Goal: Task Accomplishment & Management: Complete application form

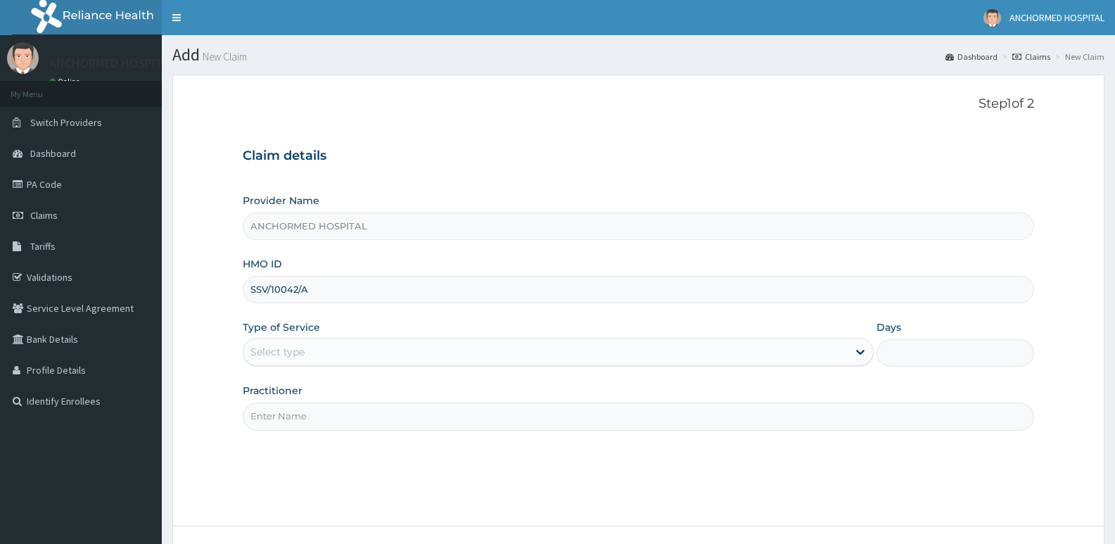
click at [337, 246] on div "Provider Name ANCHORMED HOSPITAL HMO ID SSV/10042/A Type of Service Select type…" at bounding box center [638, 311] width 791 height 236
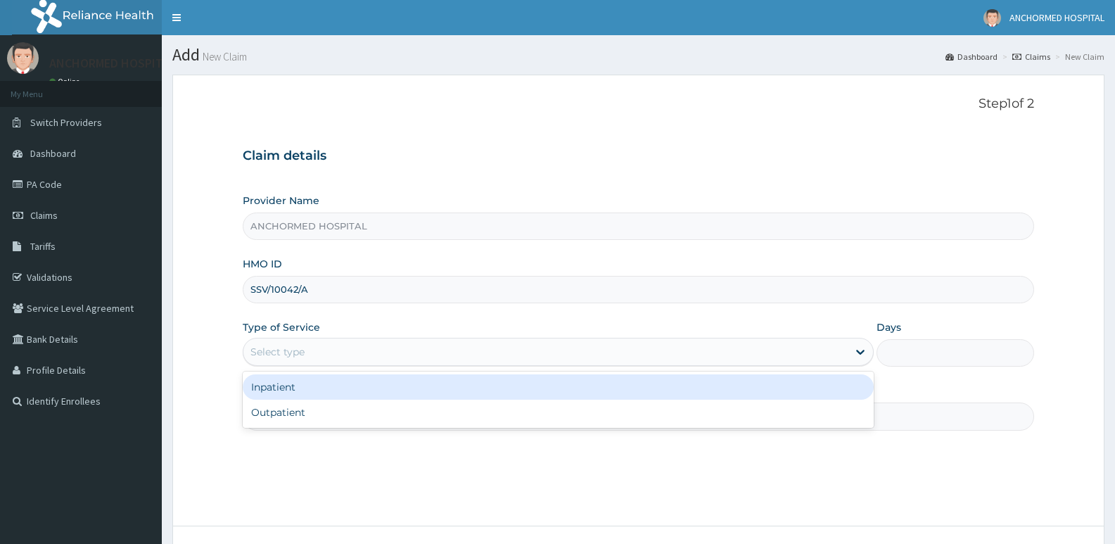
click at [305, 352] on div "Select type" at bounding box center [545, 352] width 604 height 23
click at [310, 408] on div "Outpatient" at bounding box center [558, 412] width 630 height 25
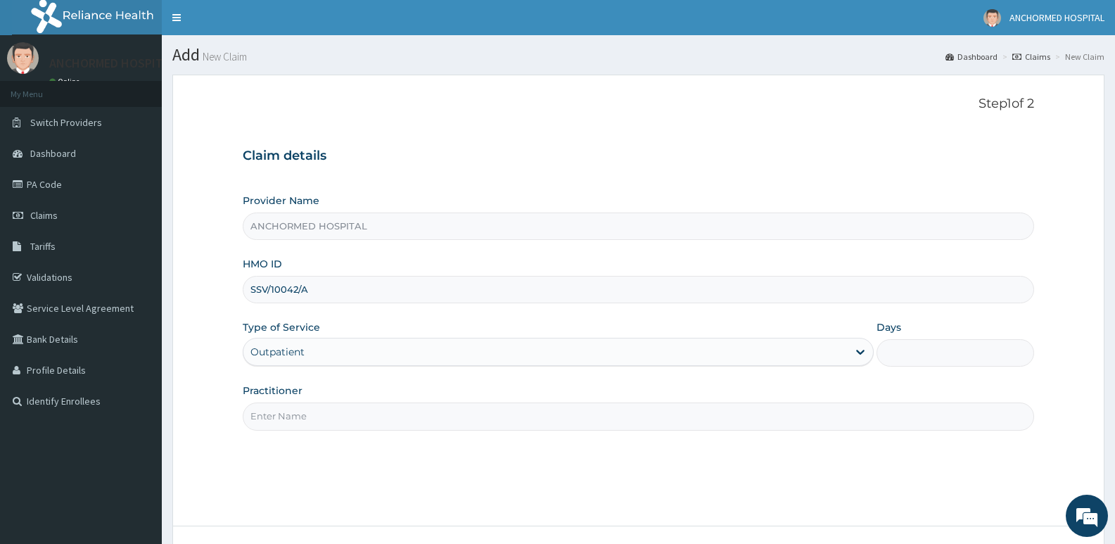
type input "1"
click at [310, 416] on input "Practitioner" at bounding box center [638, 415] width 791 height 27
type input "Dr oluwole"
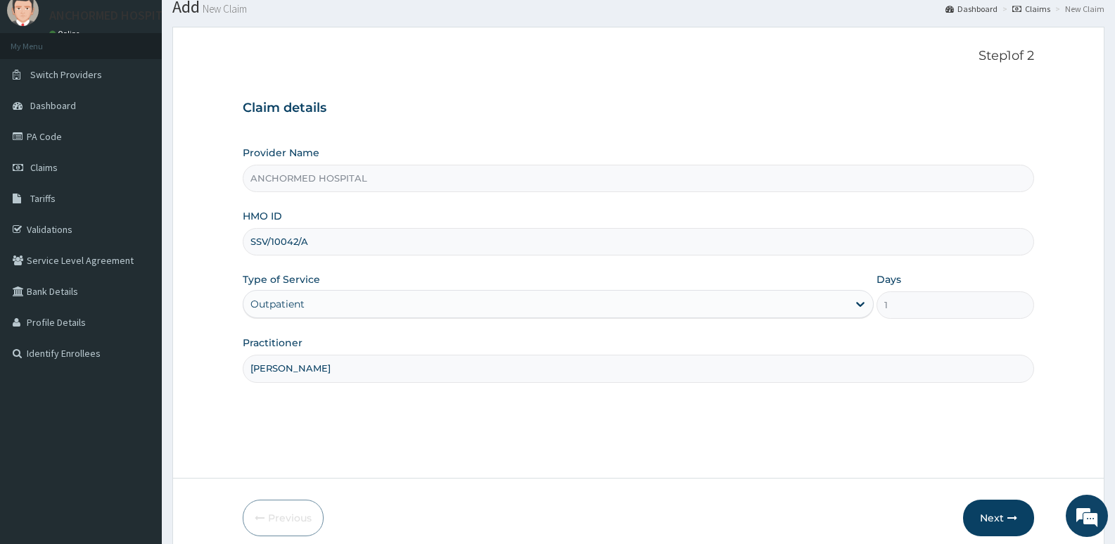
scroll to position [108, 0]
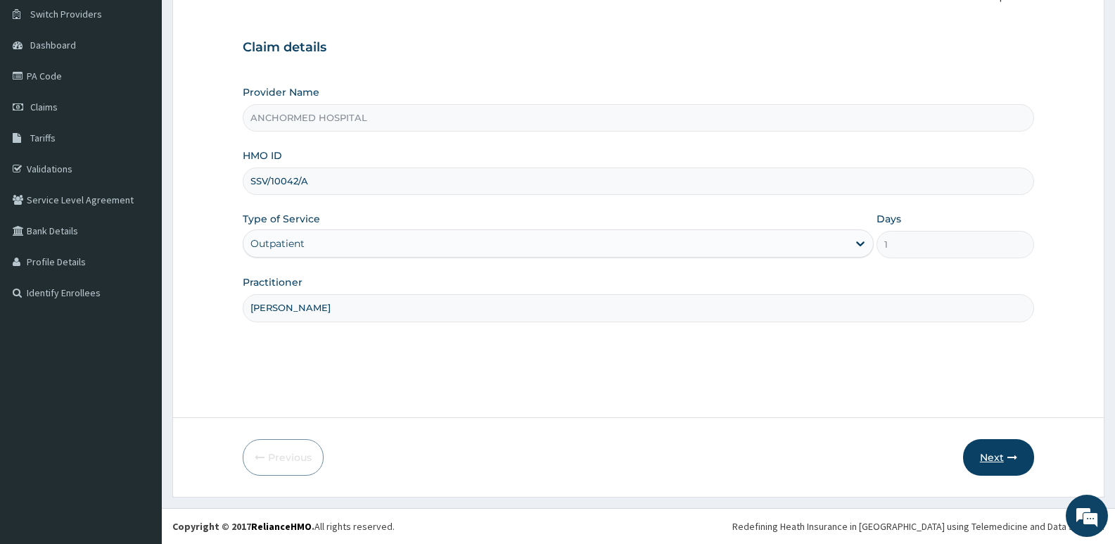
click at [983, 452] on button "Next" at bounding box center [998, 457] width 71 height 37
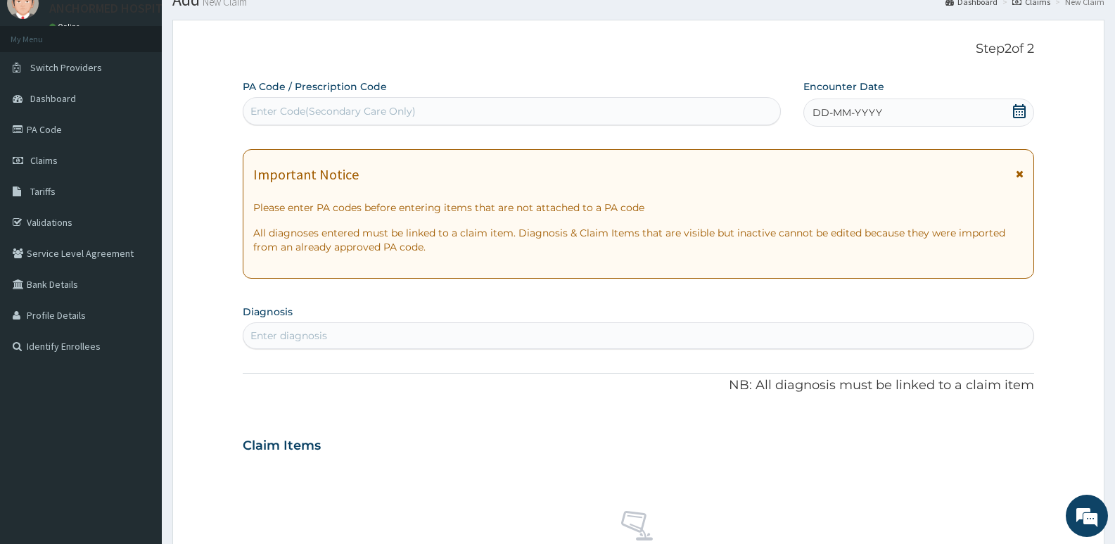
scroll to position [0, 0]
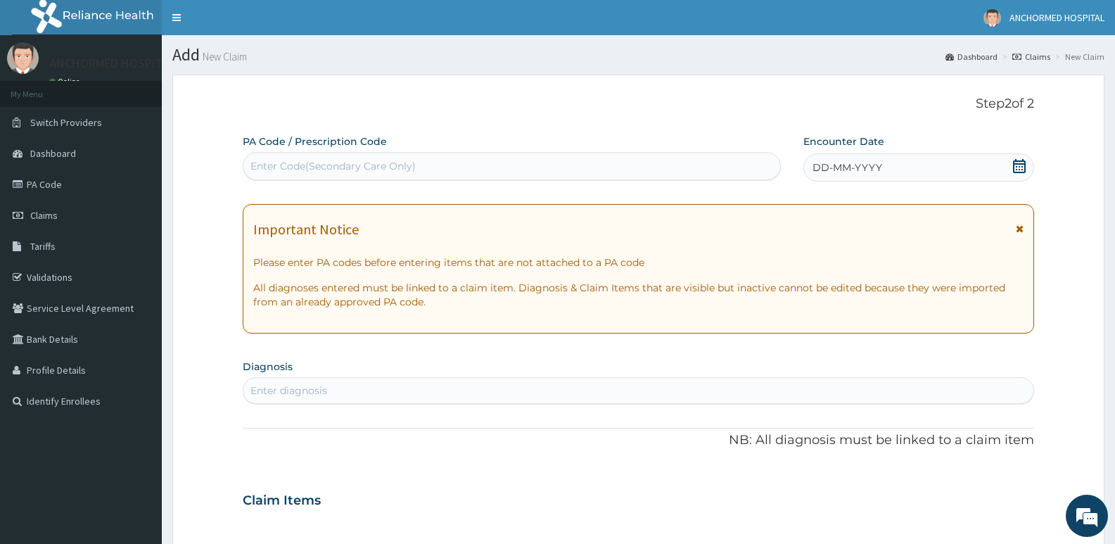
click at [941, 167] on div "DD-MM-YYYY" at bounding box center [918, 167] width 231 height 28
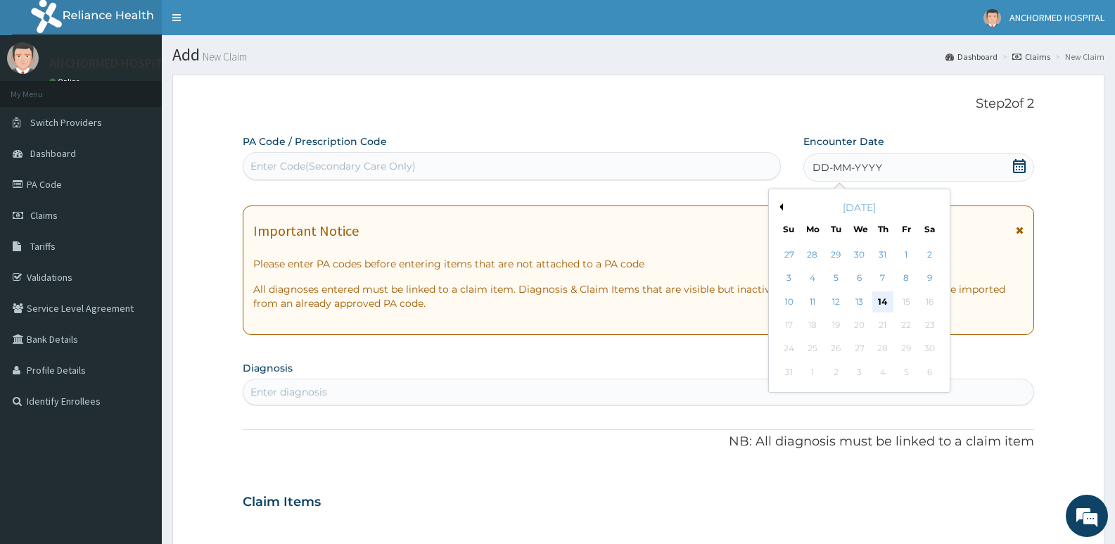
click at [875, 292] on div "14" at bounding box center [882, 301] width 21 height 21
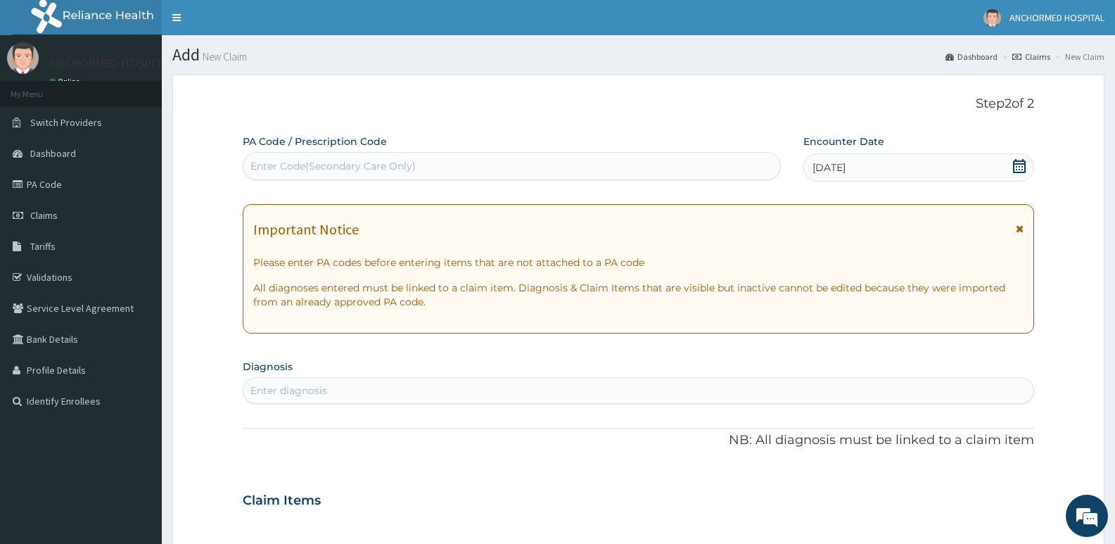
scroll to position [352, 0]
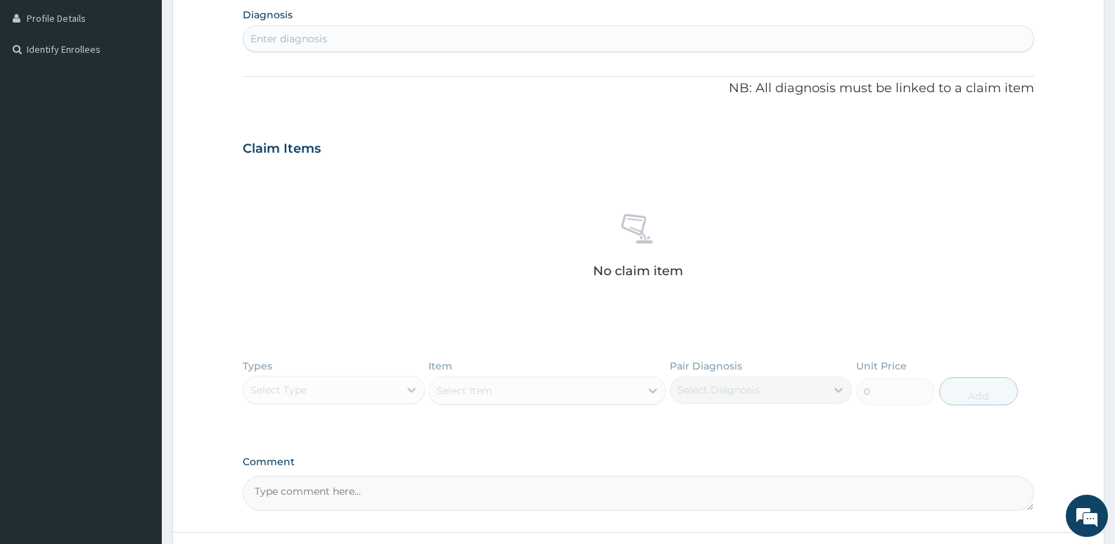
click at [319, 30] on div "Enter diagnosis" at bounding box center [638, 38] width 790 height 23
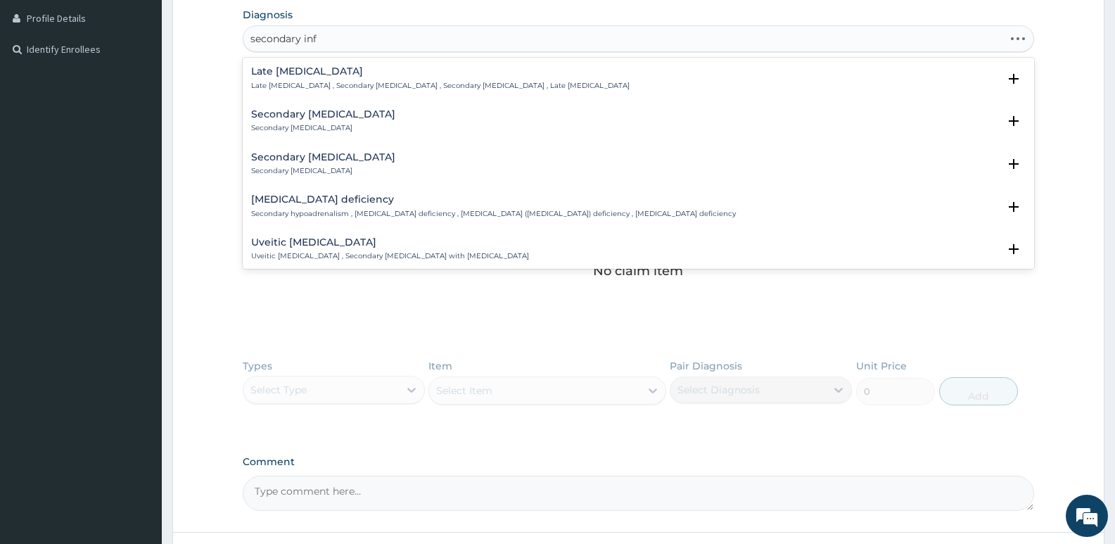
type input "secondary infe"
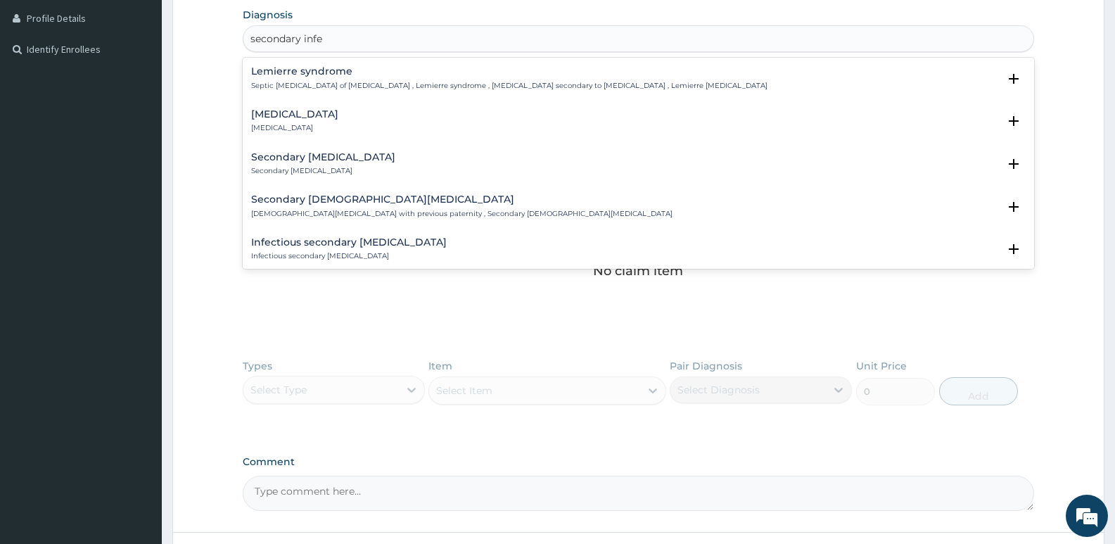
click at [322, 164] on div "Secondary infertility Secondary infertility" at bounding box center [323, 164] width 144 height 25
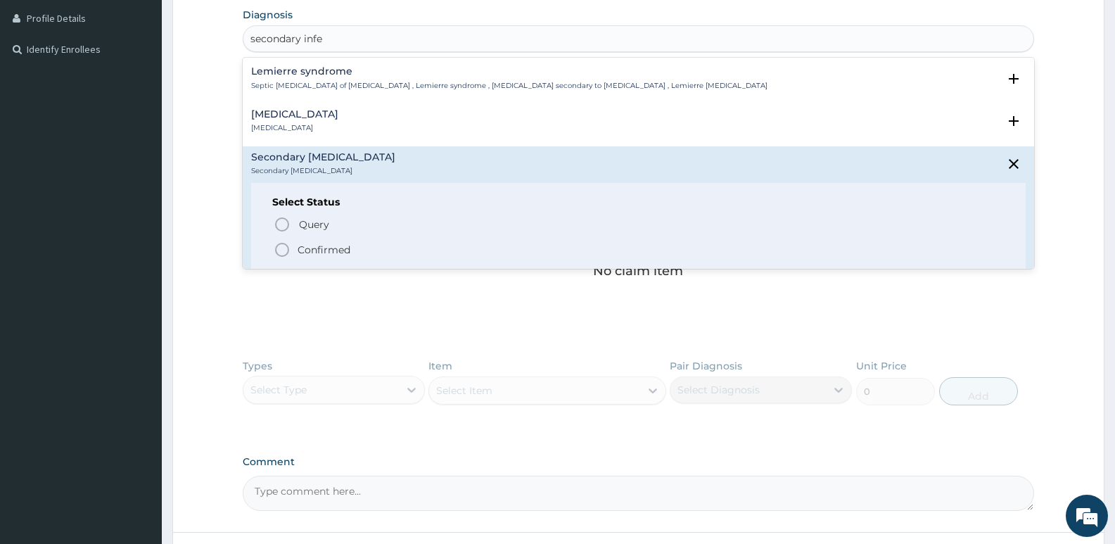
click at [294, 246] on span "Confirmed" at bounding box center [639, 249] width 731 height 17
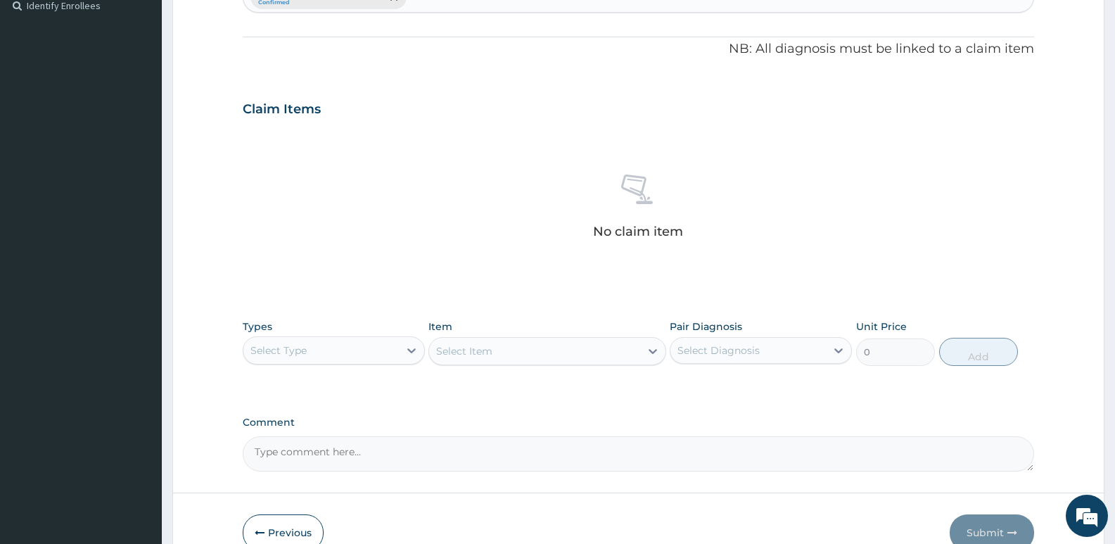
scroll to position [471, 0]
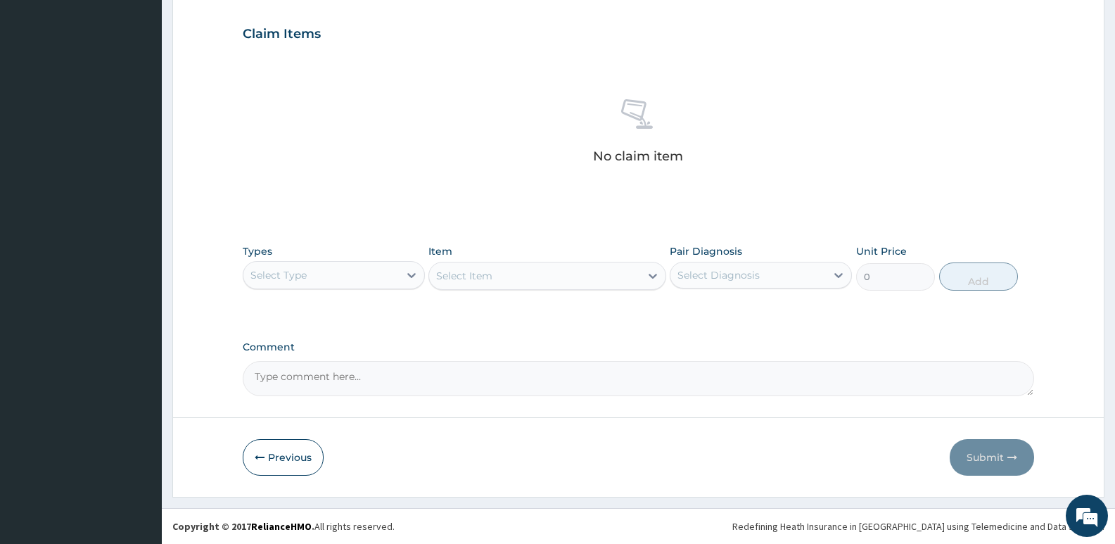
click at [288, 269] on div "Select Type" at bounding box center [278, 275] width 56 height 14
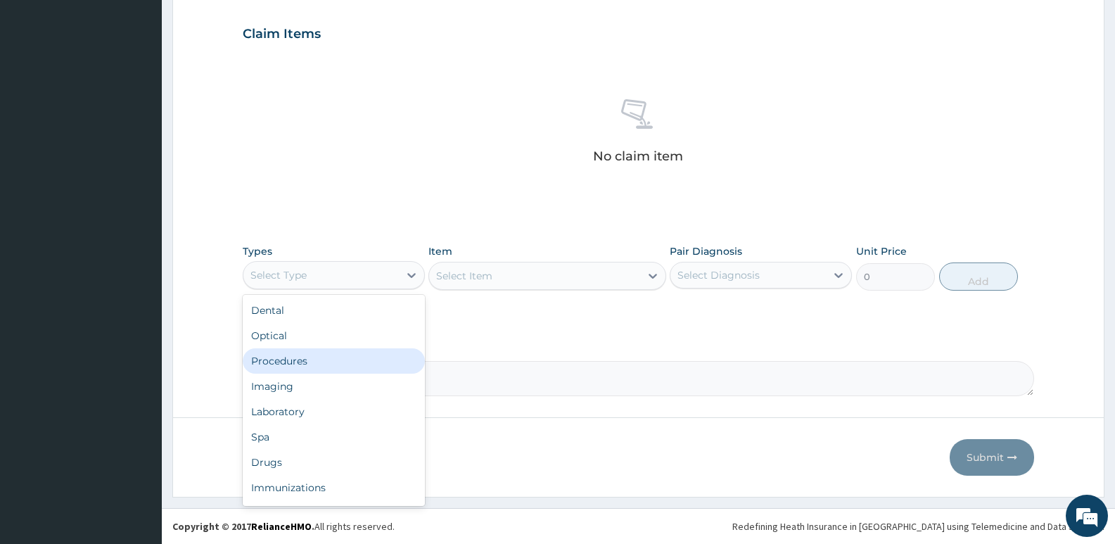
drag, startPoint x: 301, startPoint y: 364, endPoint x: 464, endPoint y: 315, distance: 170.3
click at [302, 363] on div "Procedures" at bounding box center [334, 360] width 182 height 25
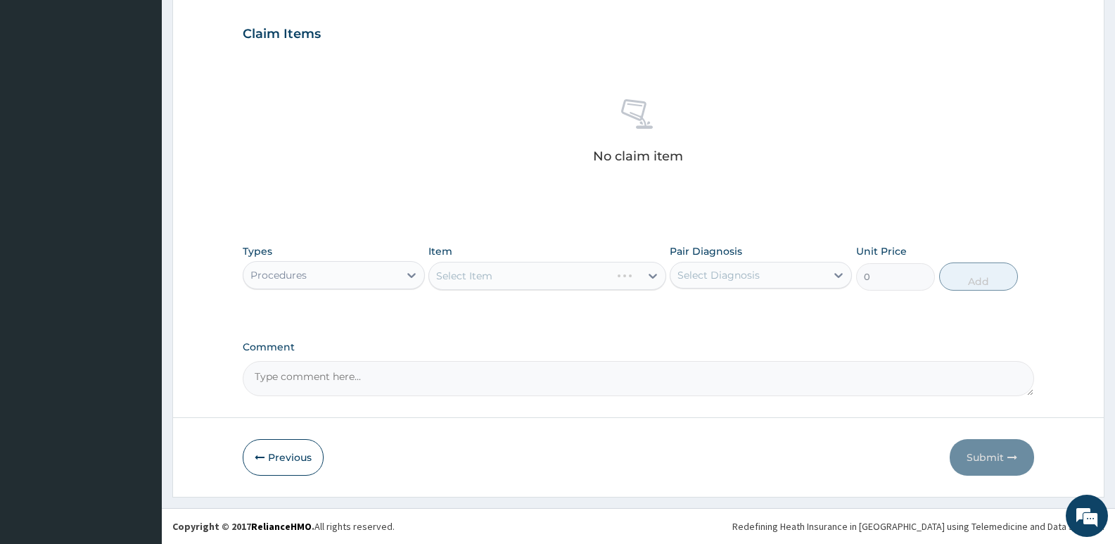
click at [515, 277] on div "Select Item" at bounding box center [546, 276] width 237 height 28
click at [525, 274] on div "Select Item" at bounding box center [546, 276] width 237 height 28
click at [619, 293] on div "Types Procedures Item Select Item Pair Diagnosis Select Diagnosis Unit Price 0 …" at bounding box center [638, 267] width 791 height 61
click at [611, 276] on div "Select Item" at bounding box center [546, 276] width 237 height 28
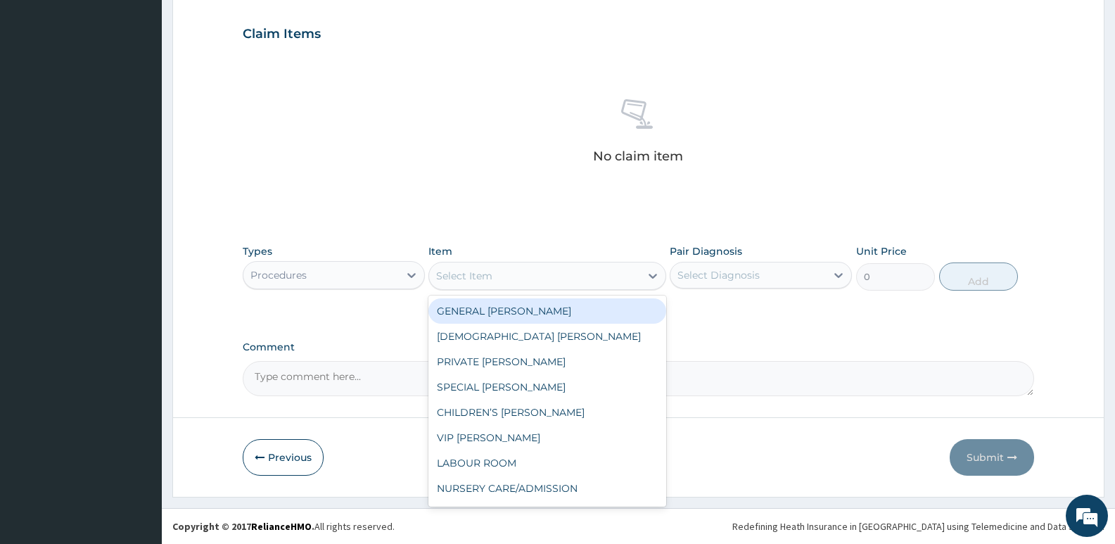
click at [575, 269] on div "Select Item" at bounding box center [534, 276] width 210 height 23
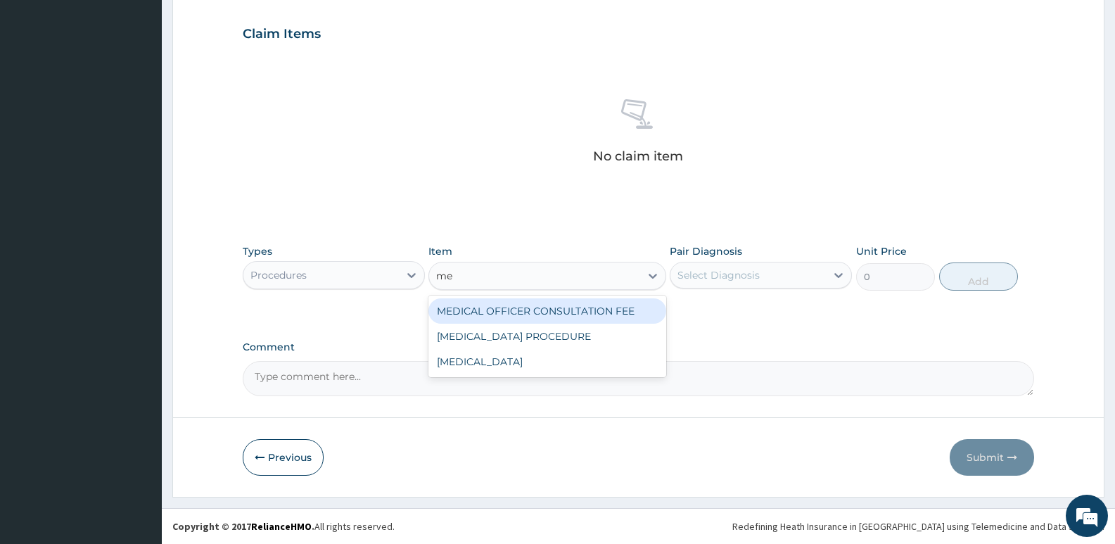
type input "med"
click at [561, 310] on div "MEDICAL OFFICER CONSULTATION FEE" at bounding box center [546, 310] width 237 height 25
type input "1500"
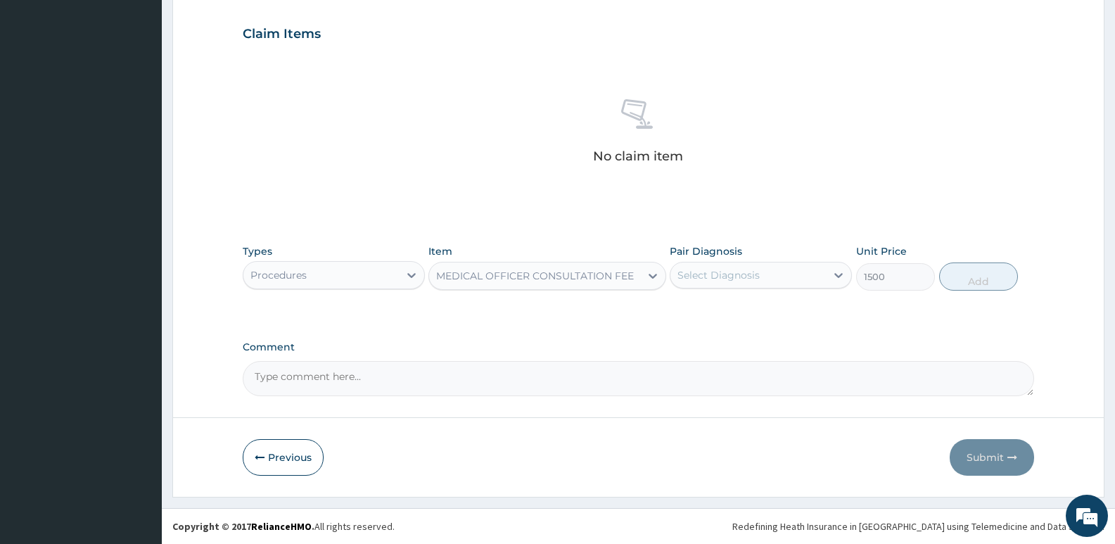
drag, startPoint x: 763, startPoint y: 263, endPoint x: 763, endPoint y: 284, distance: 20.4
click at [763, 265] on div "Select Diagnosis" at bounding box center [747, 275] width 155 height 23
click at [755, 322] on div "Secondary infertility" at bounding box center [761, 311] width 182 height 29
checkbox input "true"
click at [976, 276] on button "Add" at bounding box center [978, 276] width 79 height 28
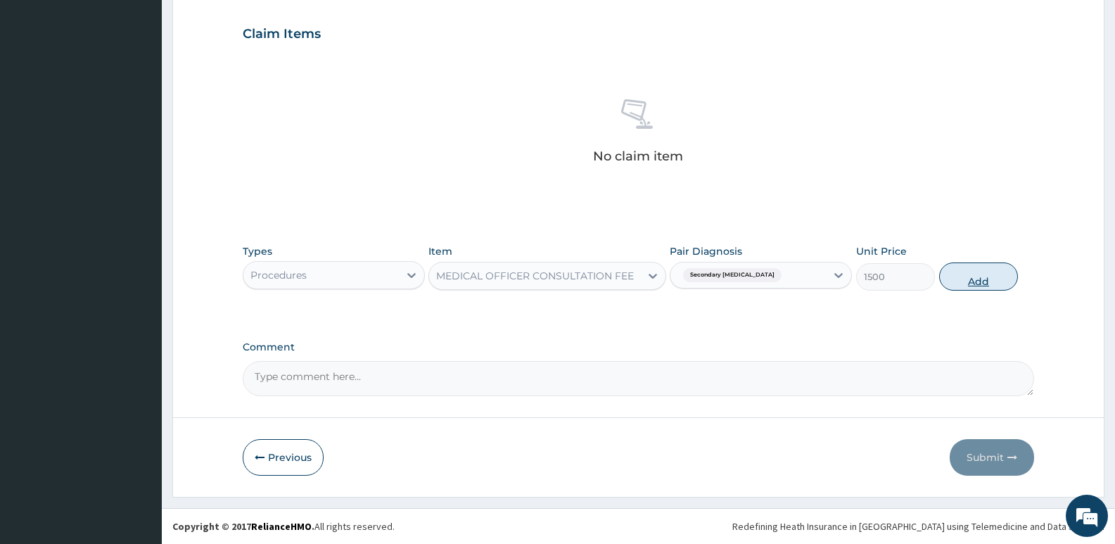
type input "0"
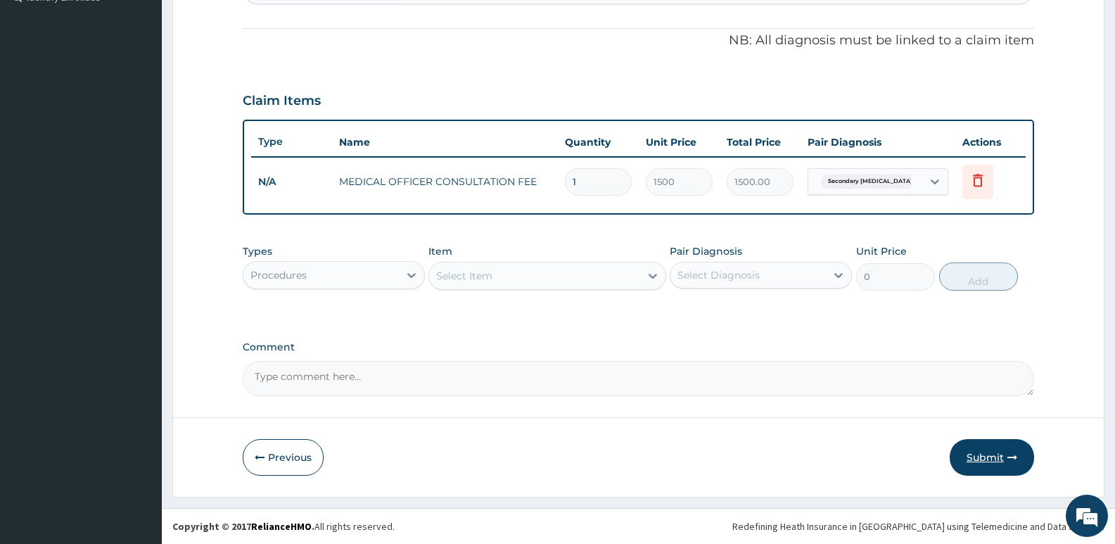
click at [981, 452] on button "Submit" at bounding box center [992, 457] width 84 height 37
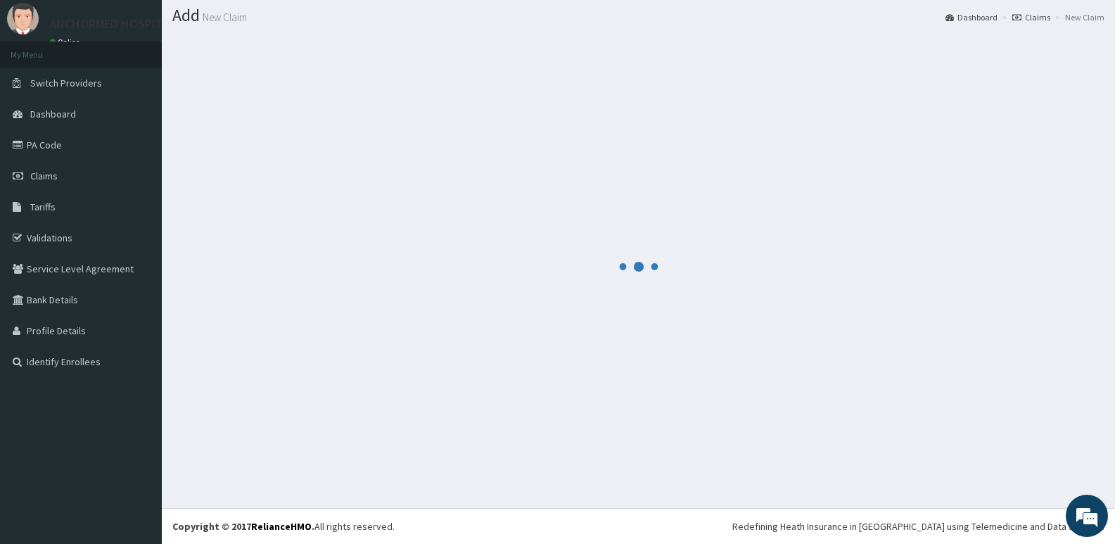
scroll to position [39, 0]
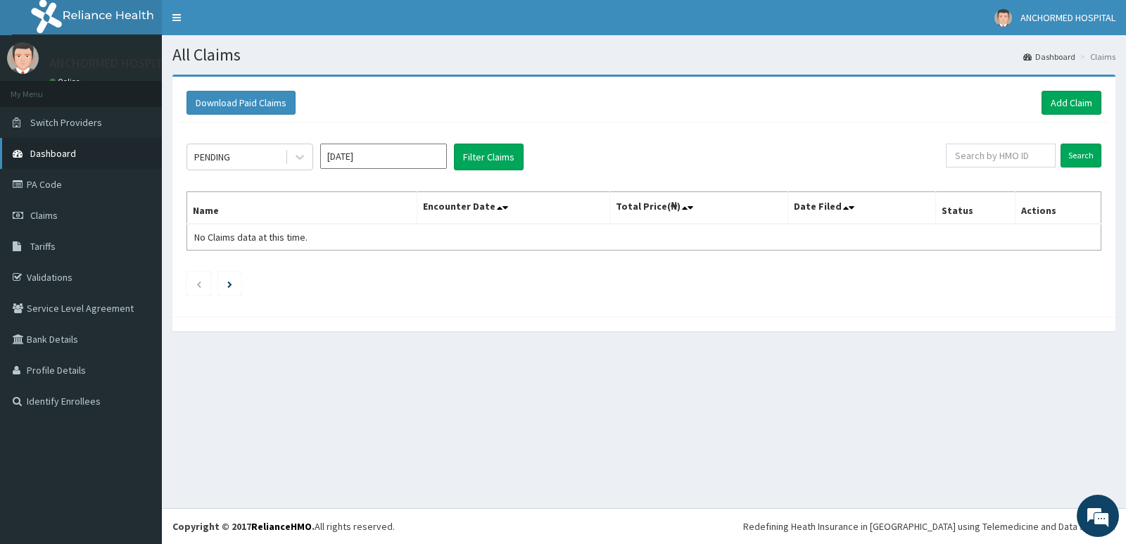
click at [85, 158] on link "Dashboard" at bounding box center [81, 153] width 162 height 31
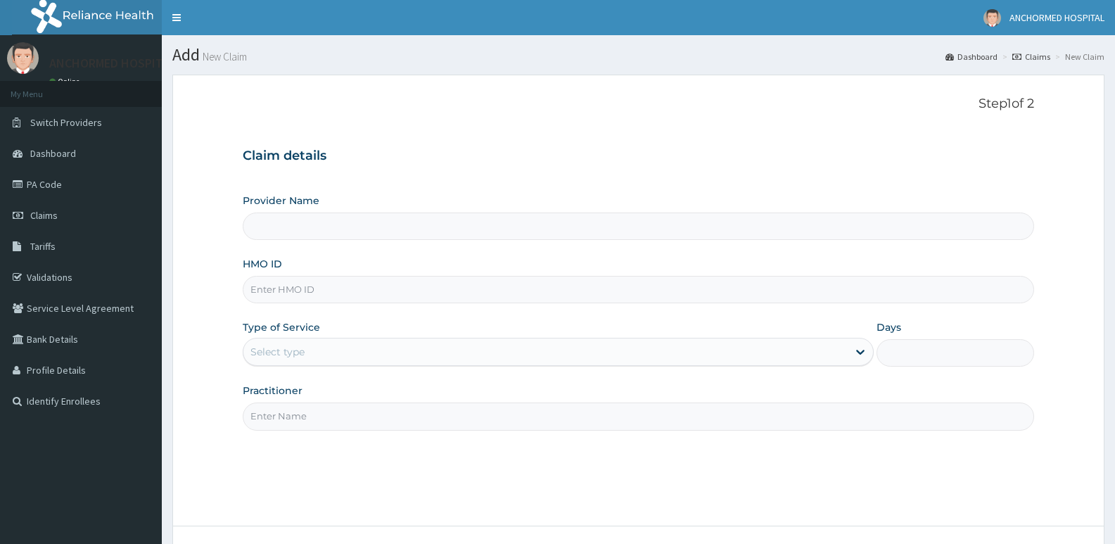
type input "ANCHORMED HOSPITAL"
paste input "SSV/10042/B"
type input "SSV/10042/B"
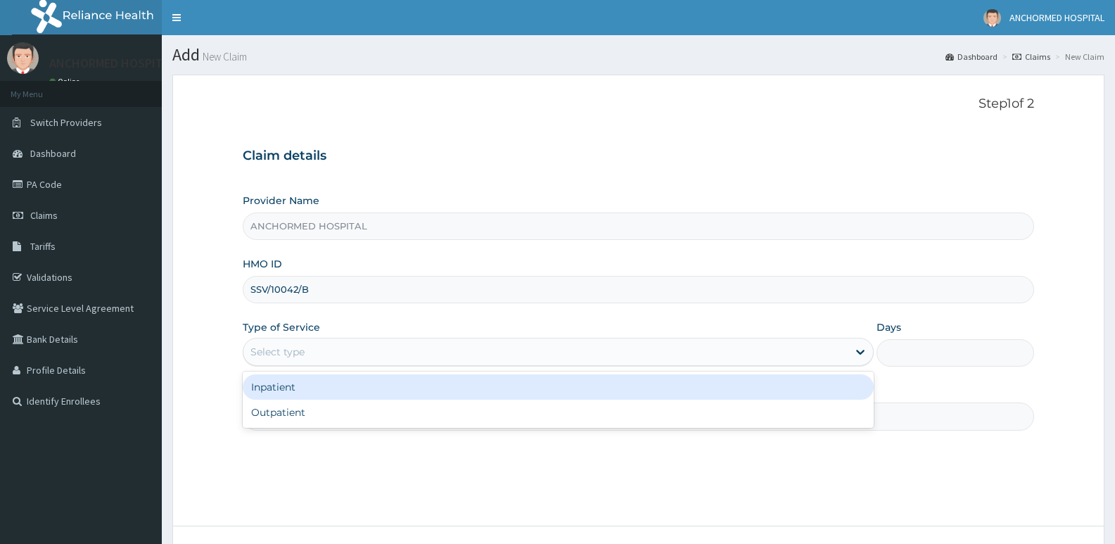
click at [294, 352] on div "Select type" at bounding box center [277, 352] width 54 height 14
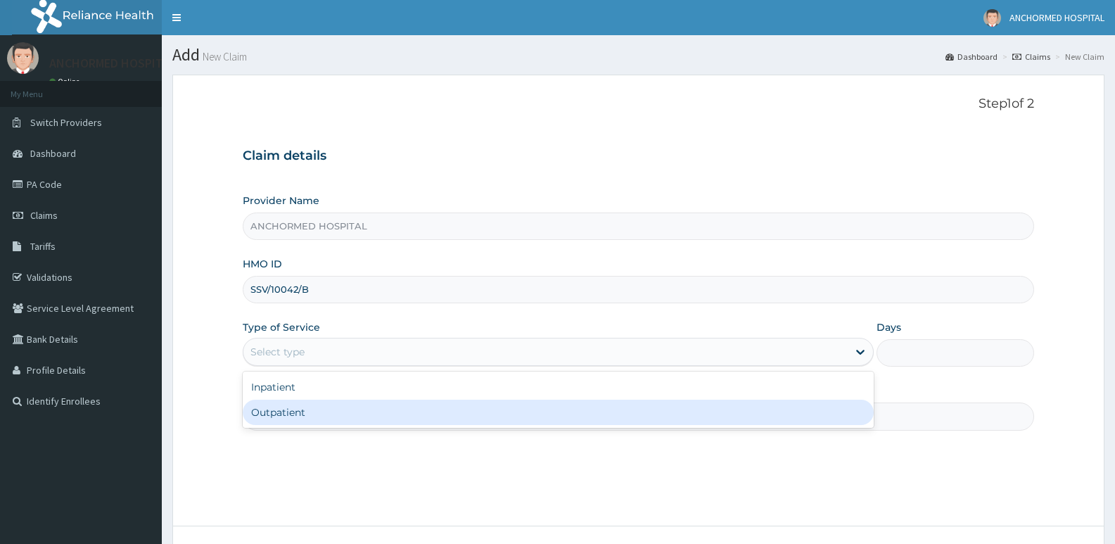
click at [295, 410] on div "Outpatient" at bounding box center [558, 412] width 630 height 25
type input "1"
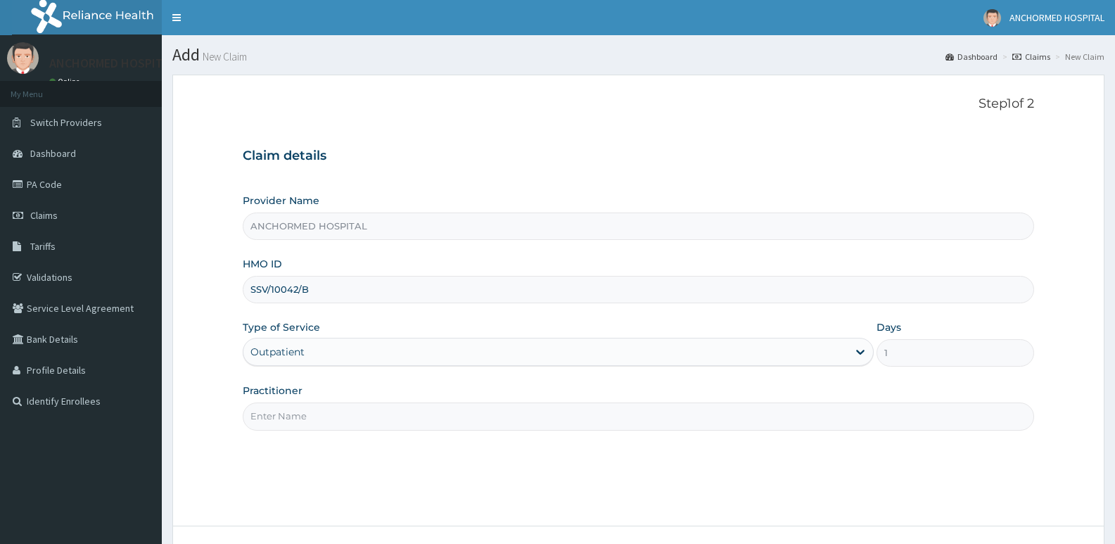
click at [295, 410] on input "Practitioner" at bounding box center [638, 415] width 791 height 27
type input "Dr oluwole"
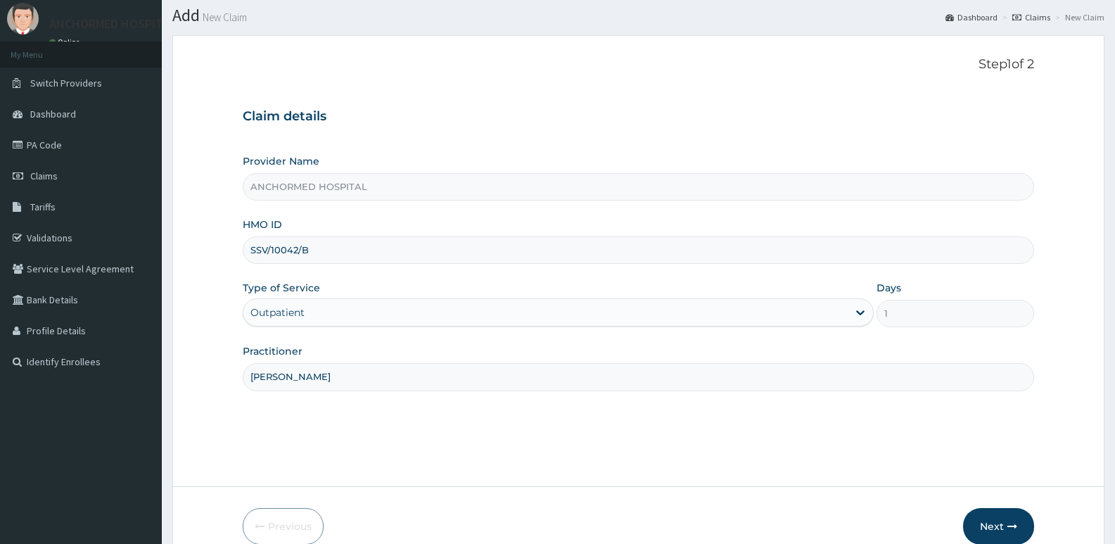
scroll to position [108, 0]
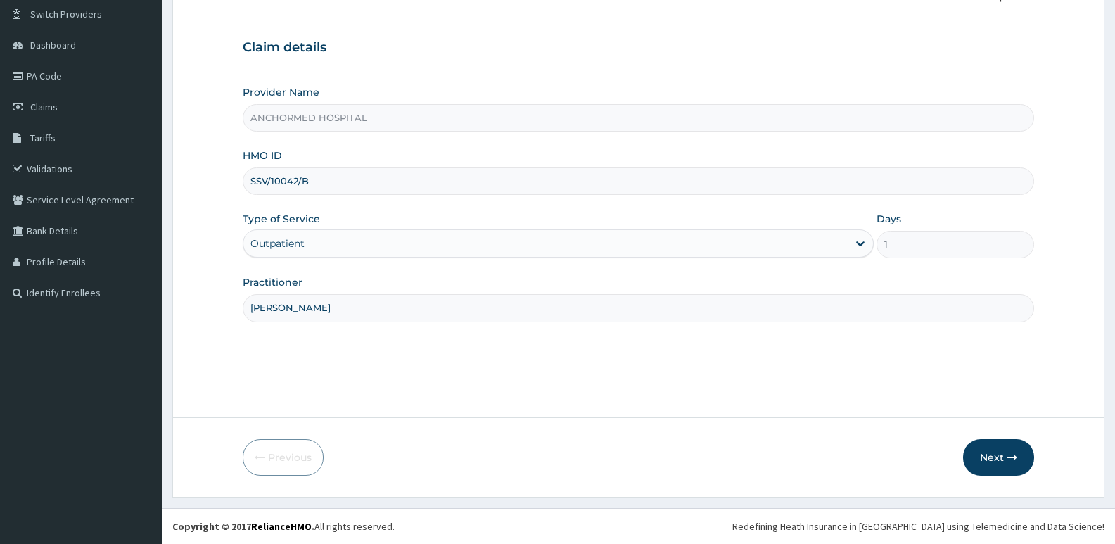
click at [1012, 465] on button "Next" at bounding box center [998, 457] width 71 height 37
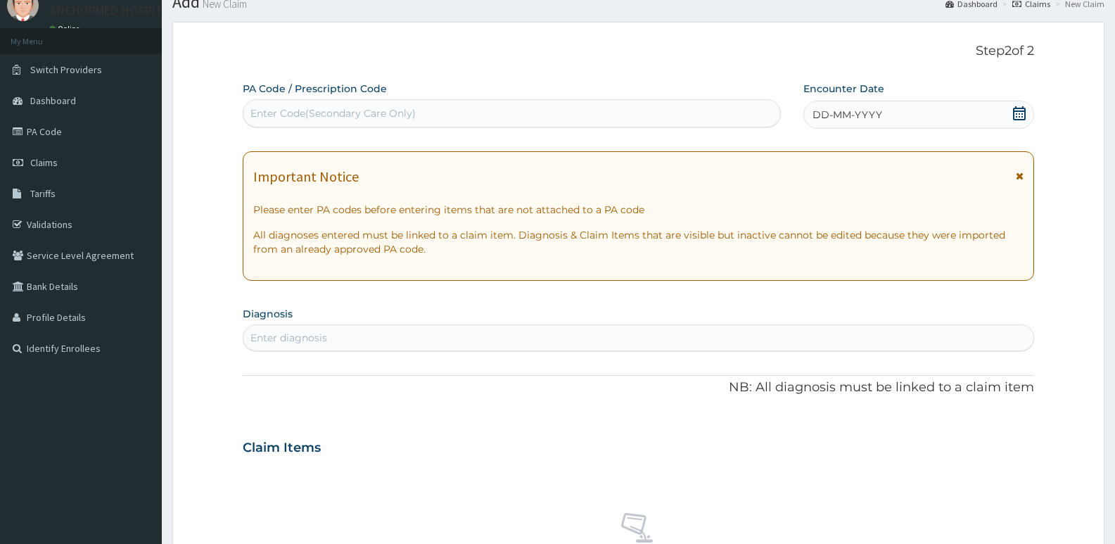
scroll to position [0, 0]
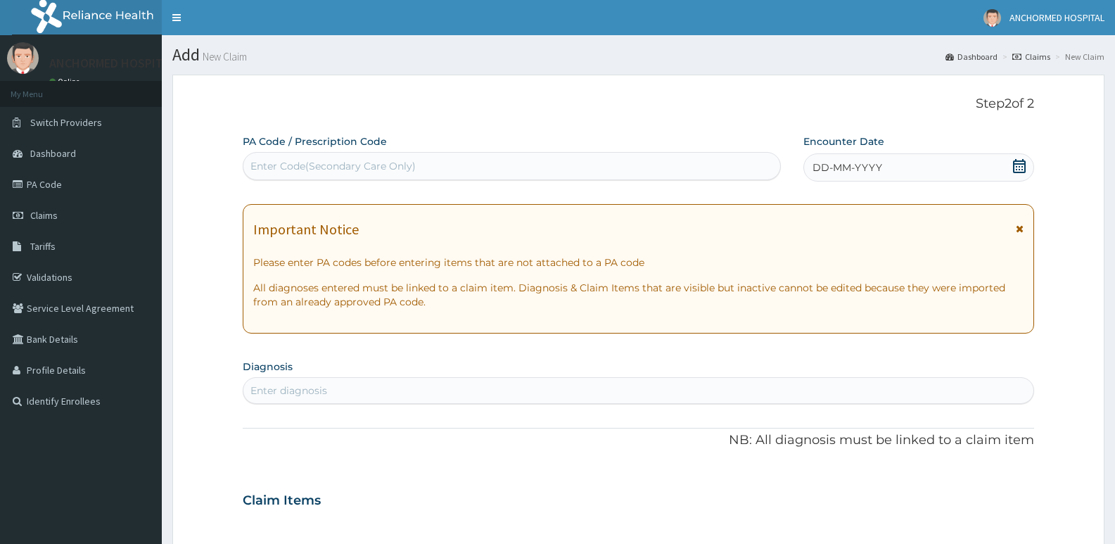
click at [908, 164] on div "DD-MM-YYYY" at bounding box center [918, 167] width 231 height 28
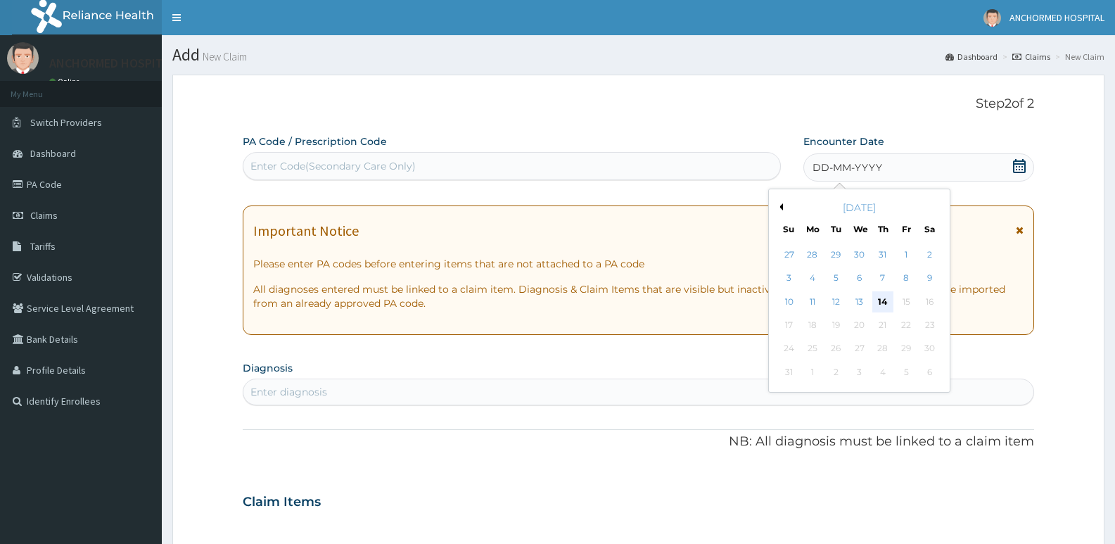
click at [879, 302] on div "14" at bounding box center [882, 301] width 21 height 21
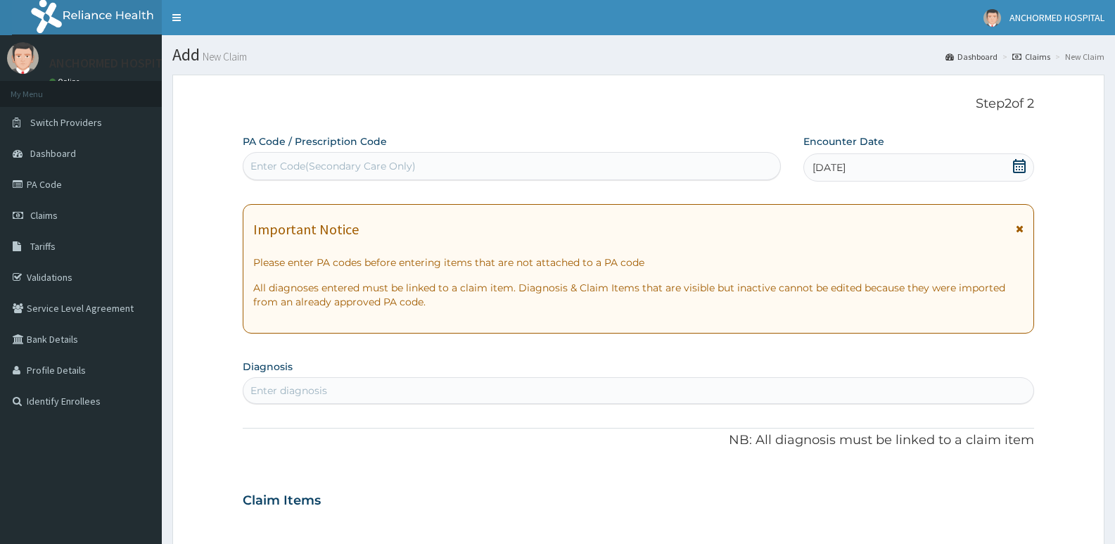
click at [277, 392] on div "Enter diagnosis" at bounding box center [288, 390] width 77 height 14
type input "infertility"
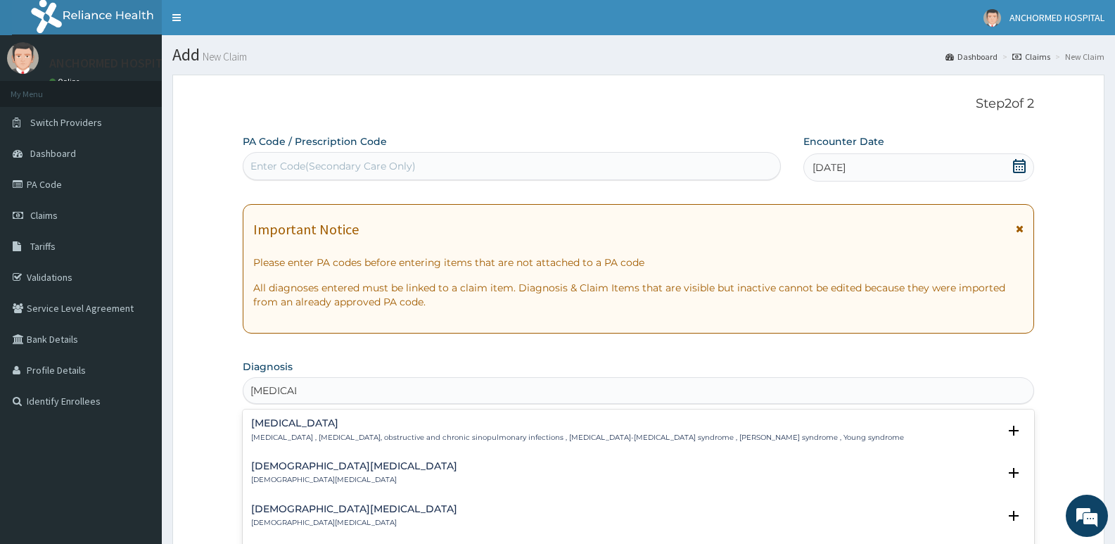
scroll to position [141, 0]
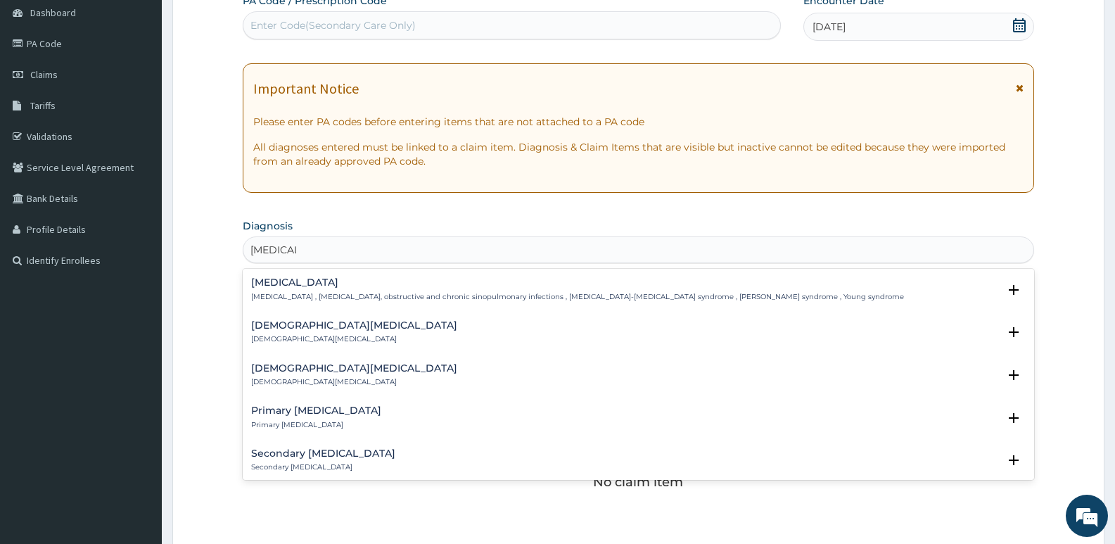
click at [298, 448] on h4 "Secondary infertility" at bounding box center [323, 453] width 144 height 11
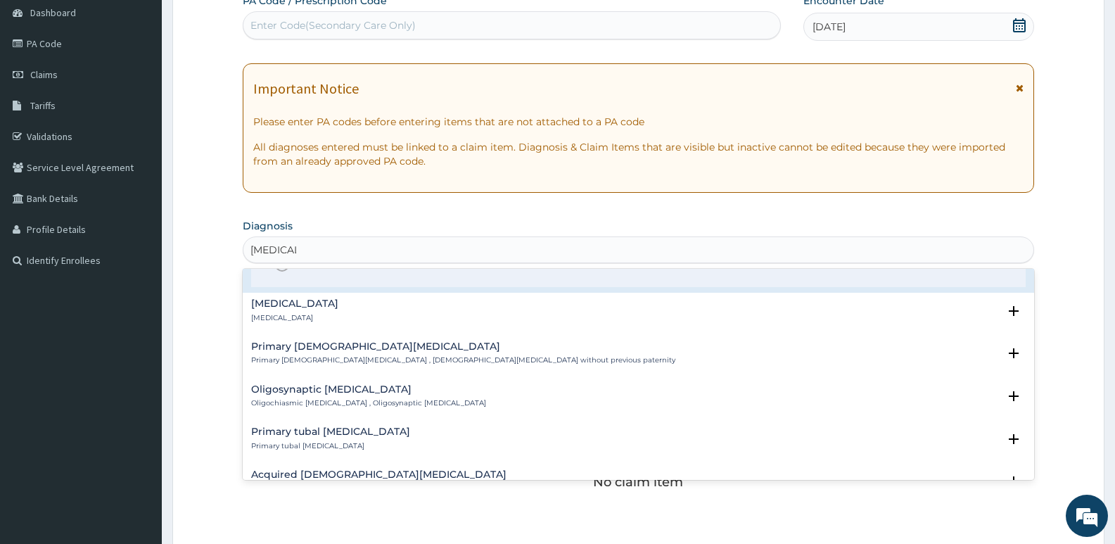
scroll to position [211, 0]
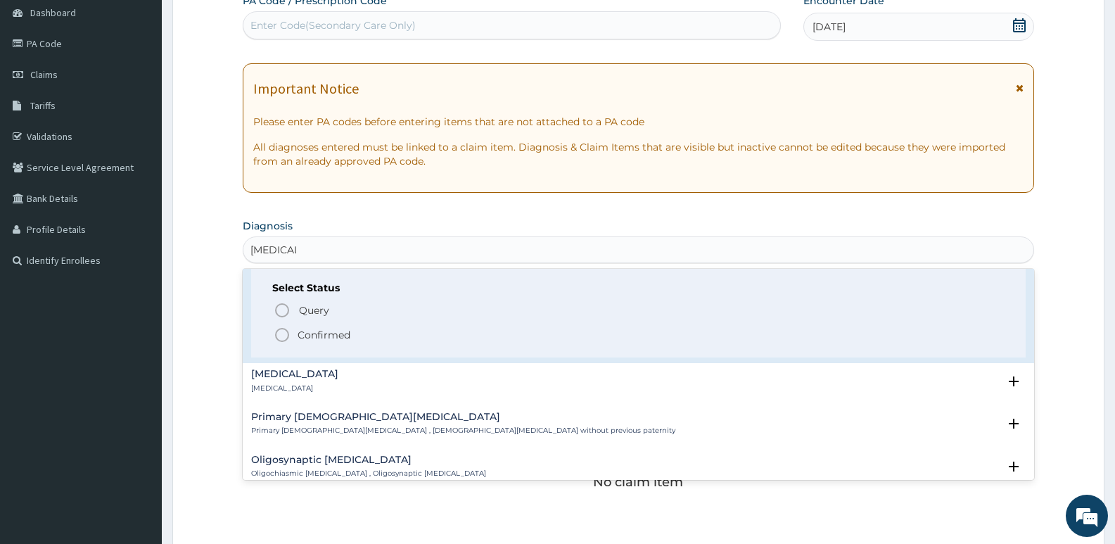
click at [298, 336] on p "Confirmed" at bounding box center [324, 335] width 53 height 14
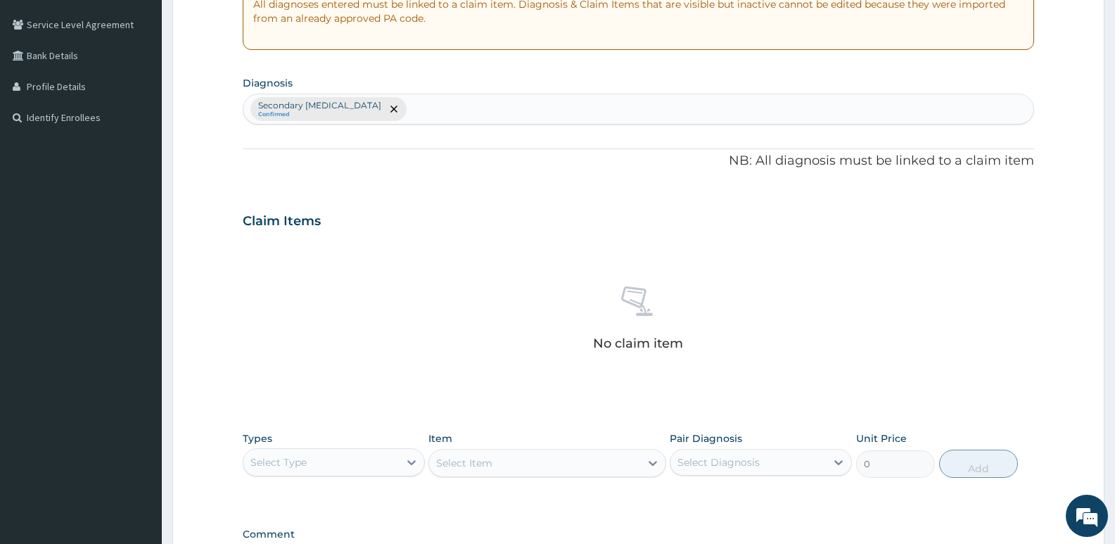
scroll to position [471, 0]
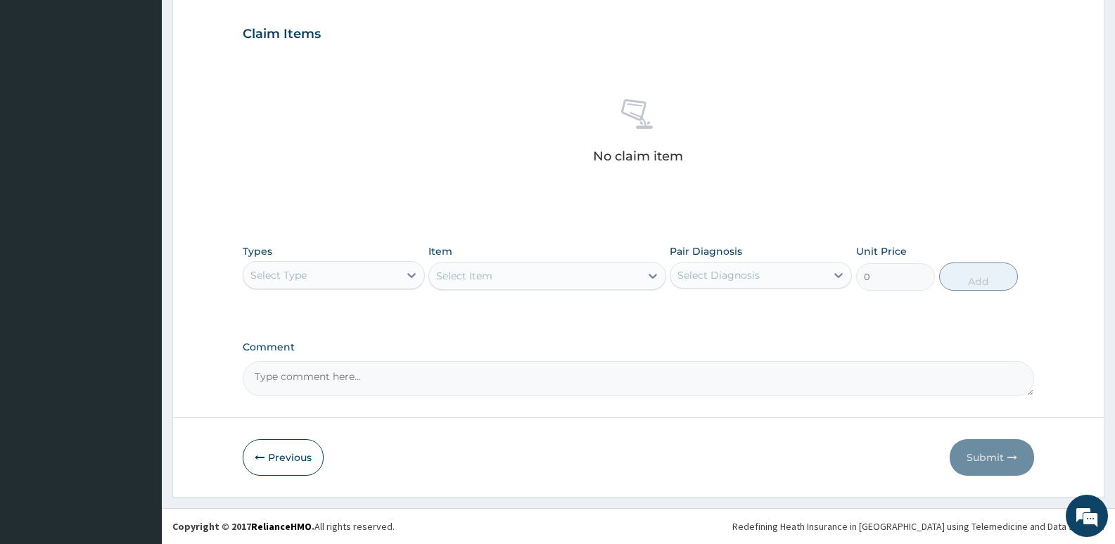
click at [311, 277] on div "Select Type" at bounding box center [320, 275] width 155 height 23
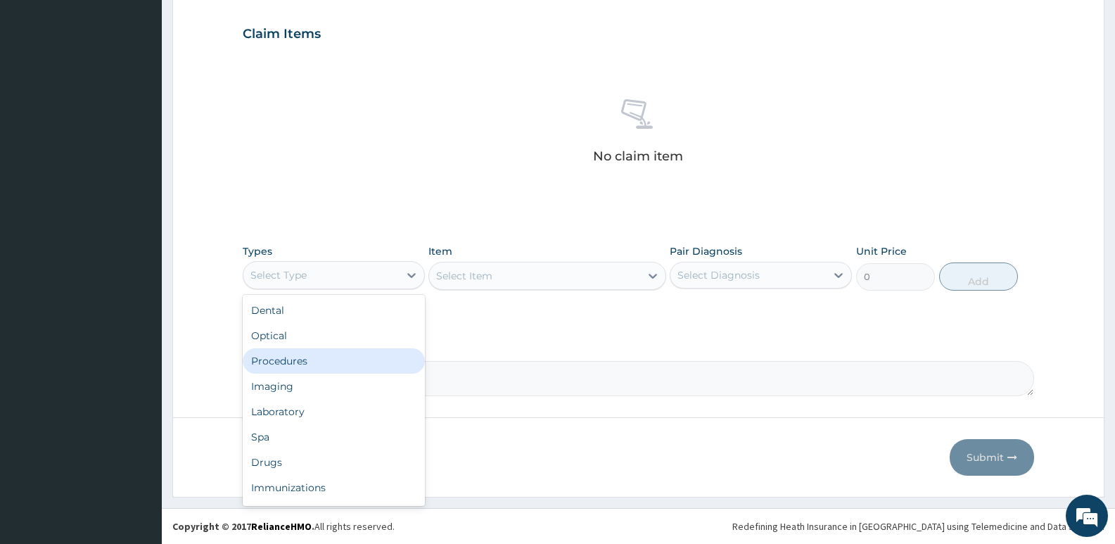
click at [308, 364] on div "Procedures" at bounding box center [334, 360] width 182 height 25
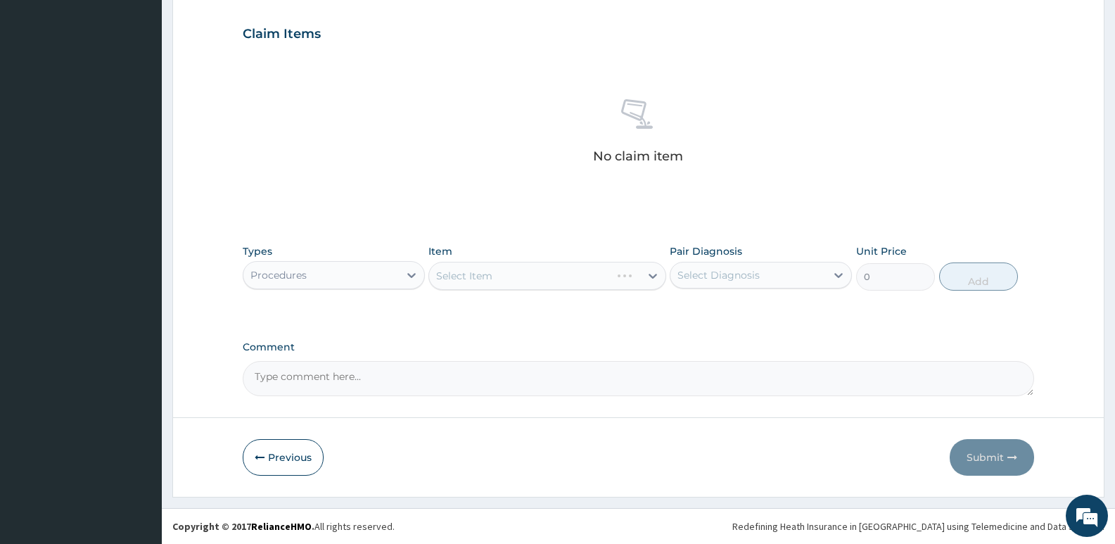
click at [472, 279] on div "Select Item" at bounding box center [546, 276] width 237 height 28
click at [545, 281] on div "Select Item" at bounding box center [546, 276] width 237 height 28
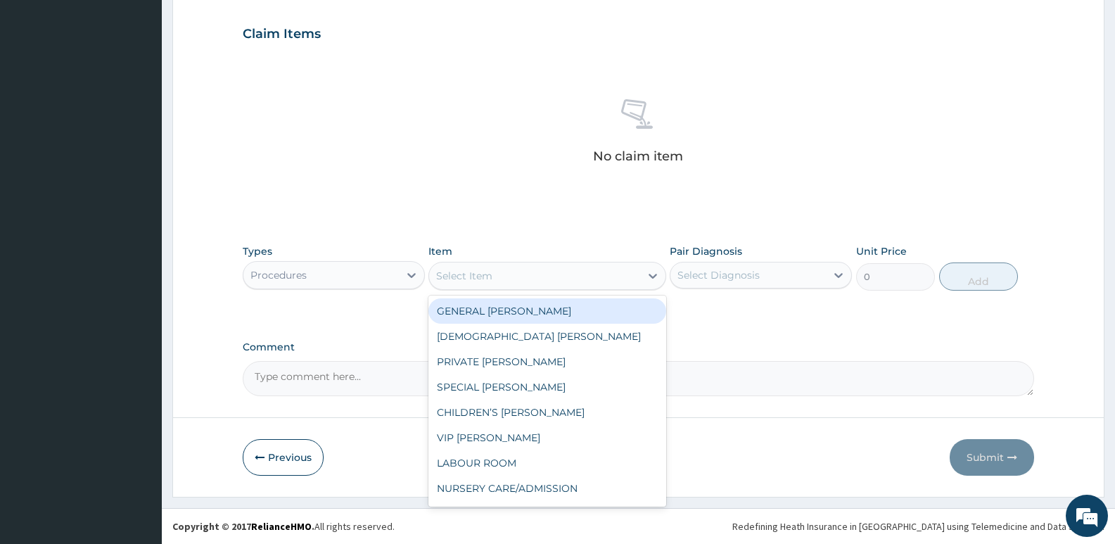
click at [592, 281] on div "Select Item" at bounding box center [534, 276] width 210 height 23
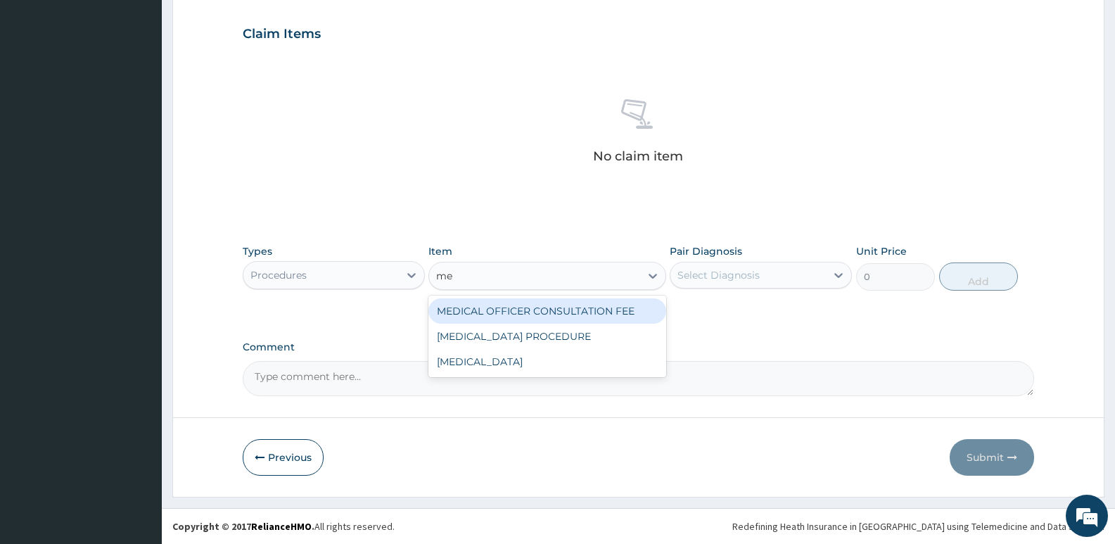
type input "med"
click at [586, 307] on div "MEDICAL OFFICER CONSULTATION FEE" at bounding box center [546, 310] width 237 height 25
type input "1500"
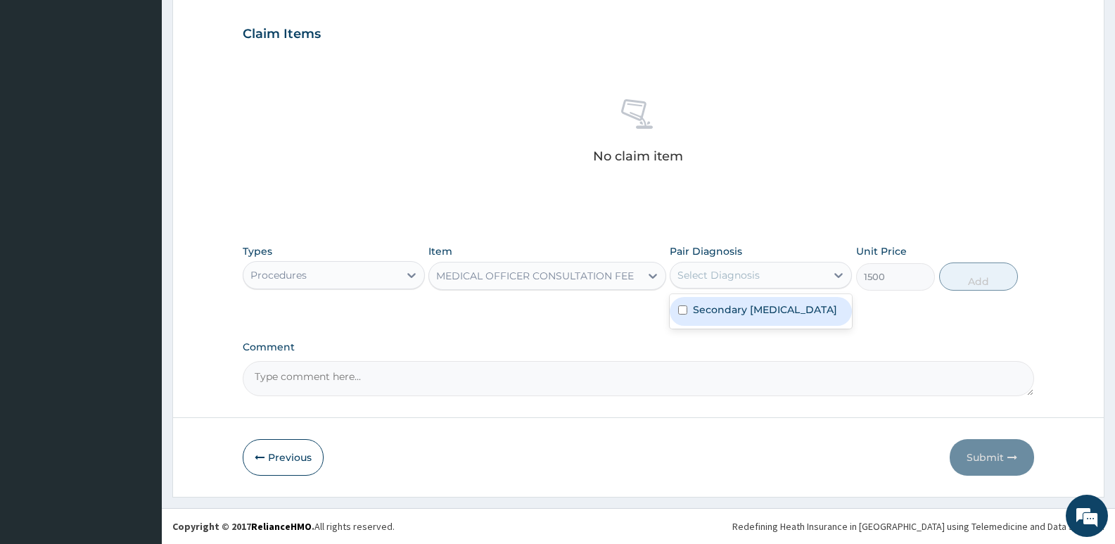
click at [777, 280] on div "Select Diagnosis" at bounding box center [747, 275] width 155 height 23
click at [773, 306] on label "Secondary infertility" at bounding box center [765, 310] width 144 height 14
checkbox input "true"
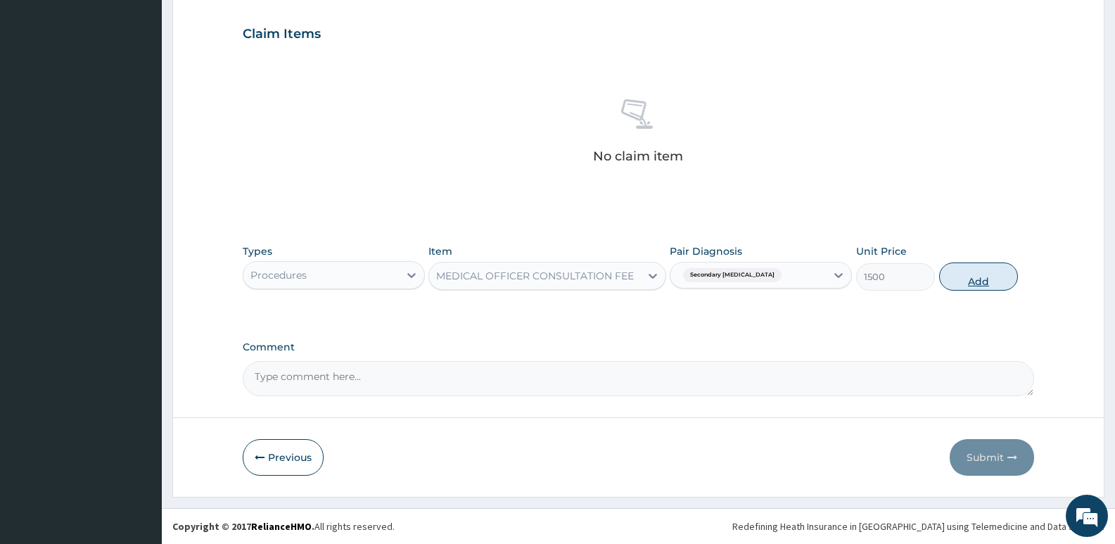
click at [1001, 282] on button "Add" at bounding box center [978, 276] width 79 height 28
type input "0"
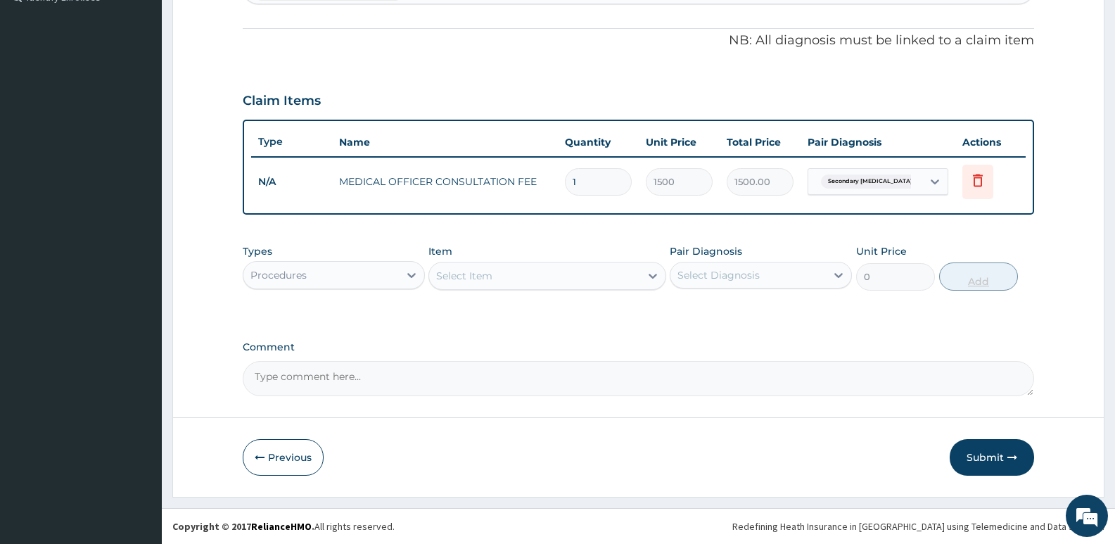
scroll to position [404, 0]
click at [1013, 463] on button "Submit" at bounding box center [992, 457] width 84 height 37
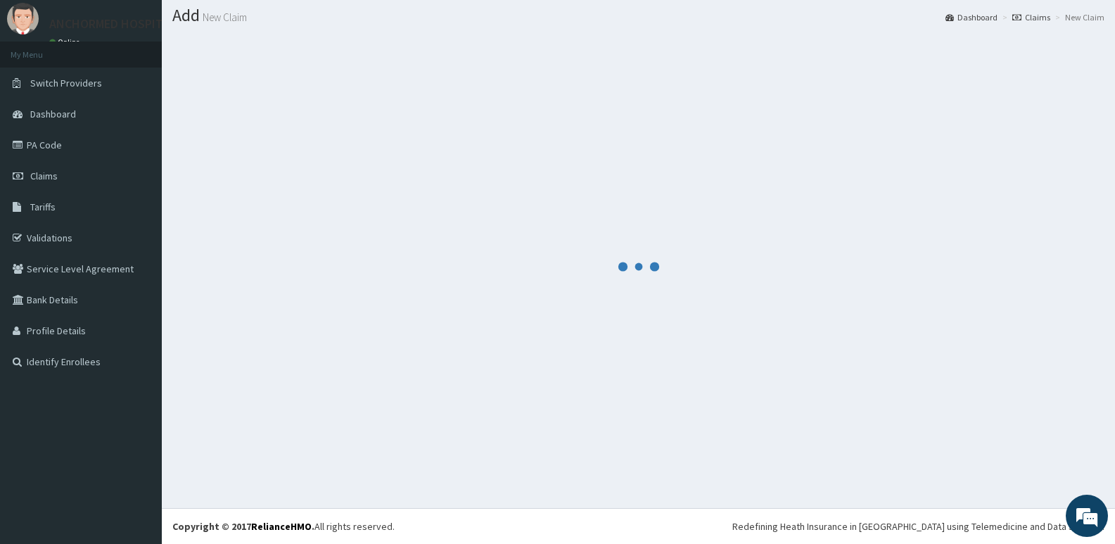
scroll to position [39, 0]
